Goal: Task Accomplishment & Management: Manage account settings

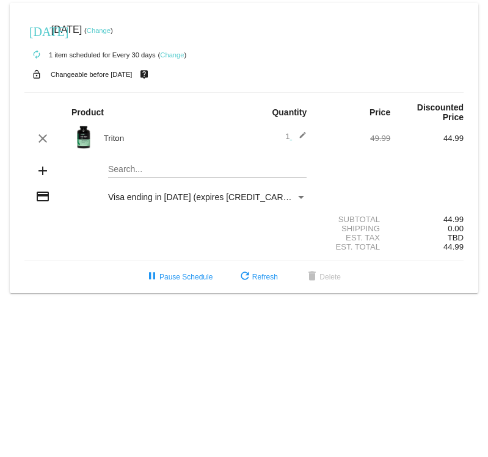
click at [173, 57] on link "Change" at bounding box center [172, 54] width 24 height 7
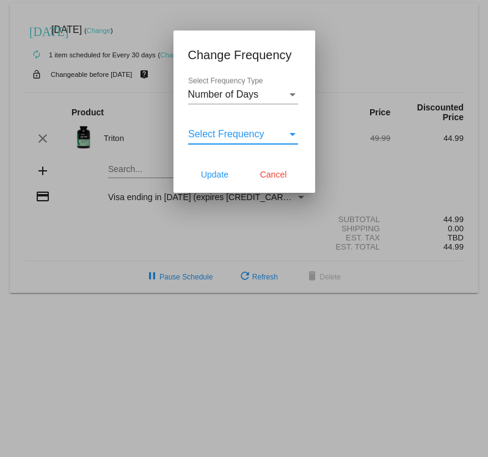
click at [292, 134] on div "Select Frequency" at bounding box center [292, 134] width 6 height 3
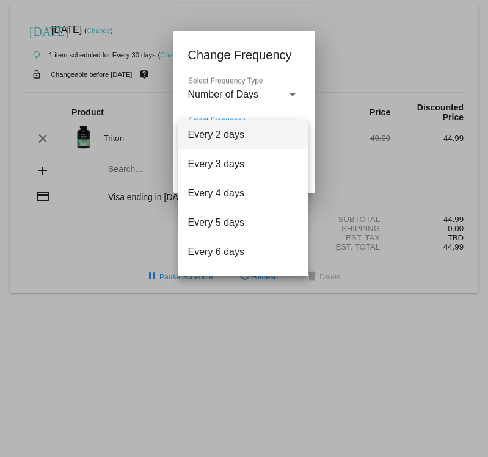
click at [292, 134] on span "Every 2 days" at bounding box center [243, 134] width 110 height 29
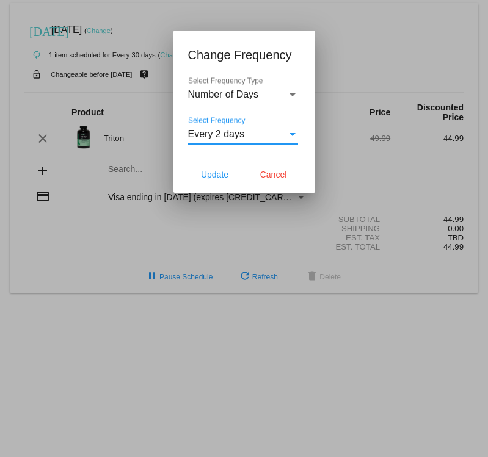
click at [291, 137] on div "Select Frequency" at bounding box center [292, 134] width 11 height 11
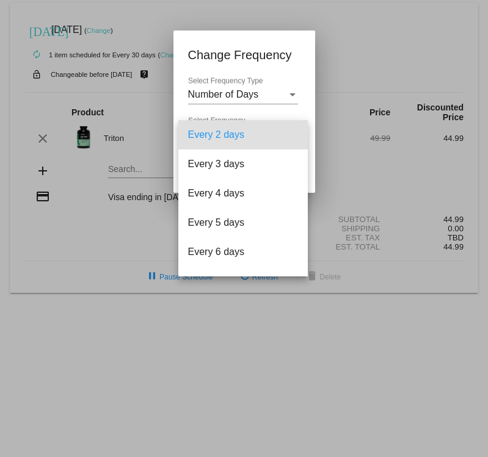
click at [292, 95] on div at bounding box center [244, 228] width 488 height 457
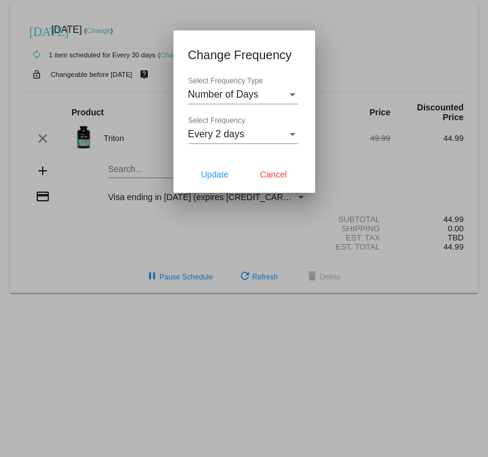
click at [292, 95] on div "Select Frequency Type" at bounding box center [292, 94] width 6 height 3
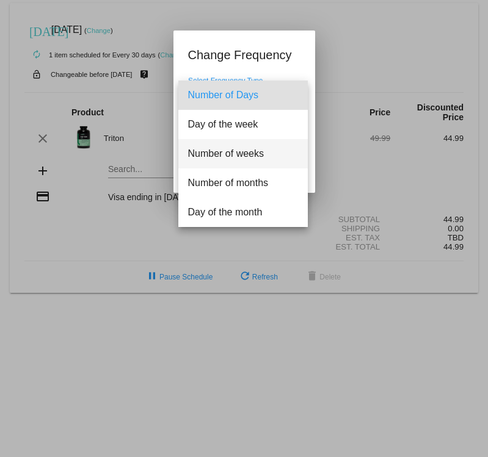
click at [234, 153] on span "Number of weeks" at bounding box center [243, 153] width 110 height 29
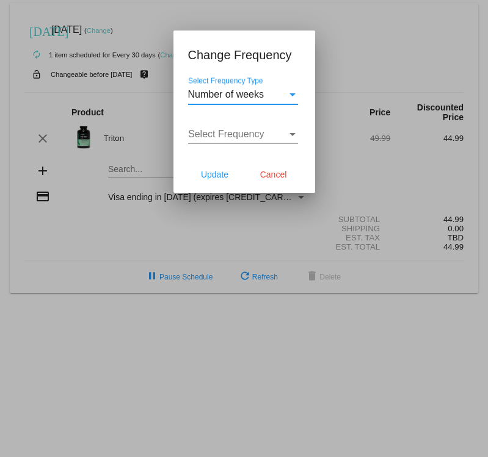
click at [292, 133] on div "Select Frequency" at bounding box center [292, 134] width 6 height 3
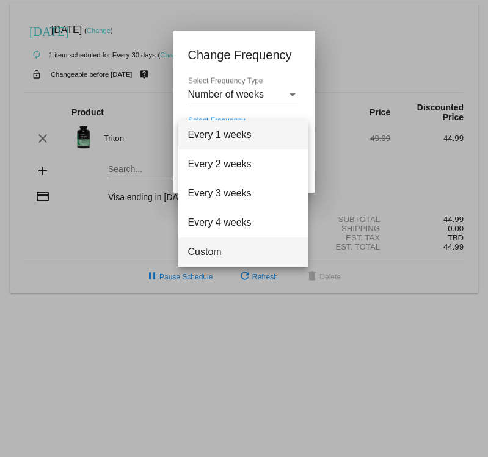
click at [205, 250] on span "Custom" at bounding box center [243, 251] width 110 height 29
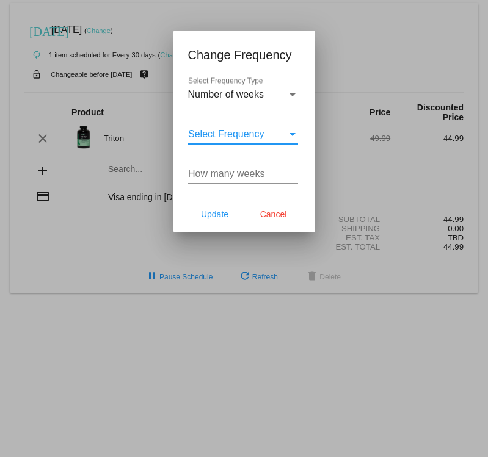
type input "1"
click at [292, 178] on input "1" at bounding box center [243, 174] width 110 height 11
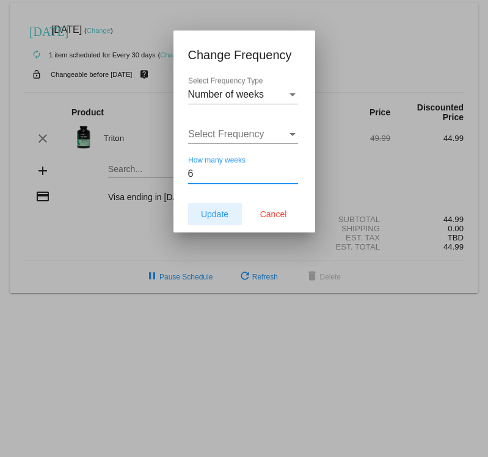
type input "6"
click at [211, 216] on span "Update" at bounding box center [214, 214] width 27 height 10
